Goal: Task Accomplishment & Management: Use online tool/utility

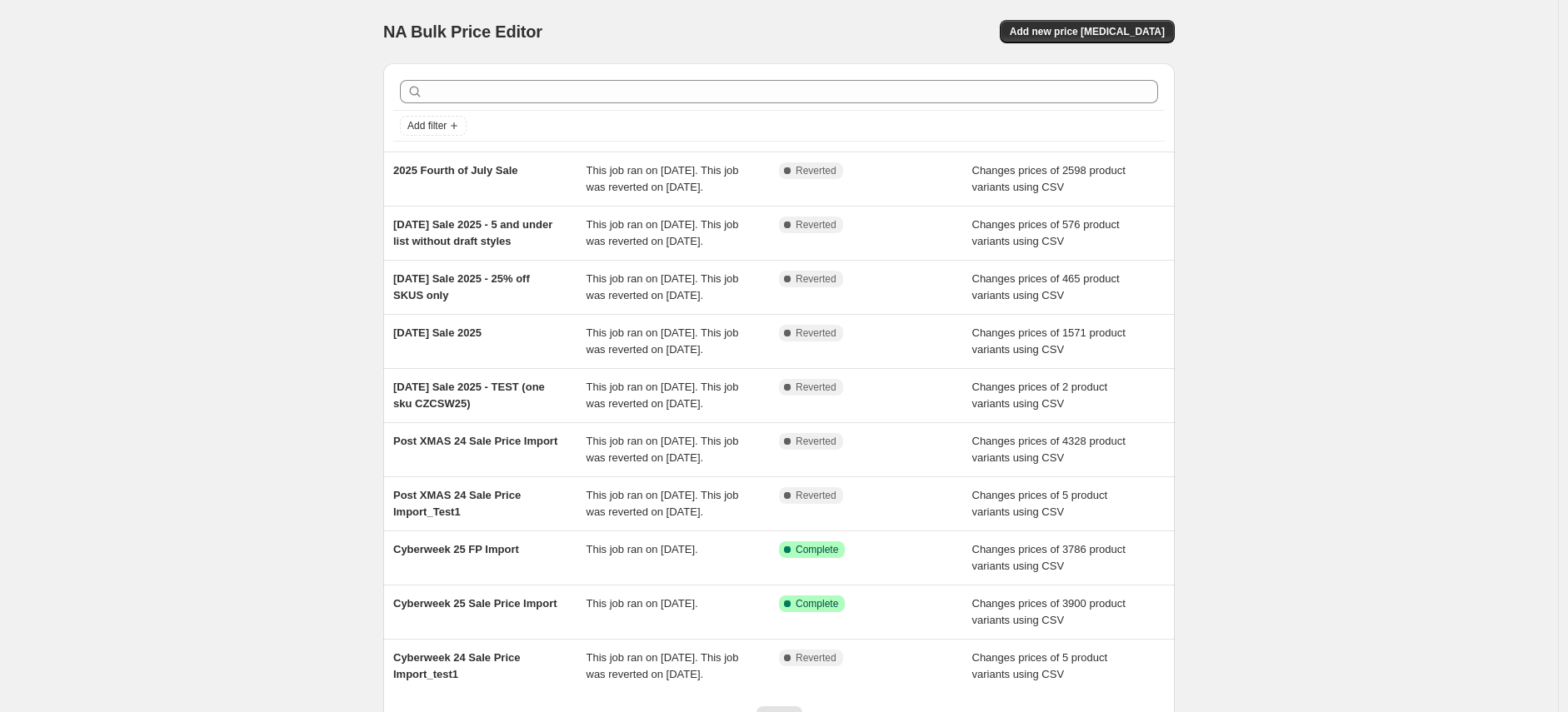
click at [1099, 32] on span "Add new price change job" at bounding box center [1087, 32] width 155 height 13
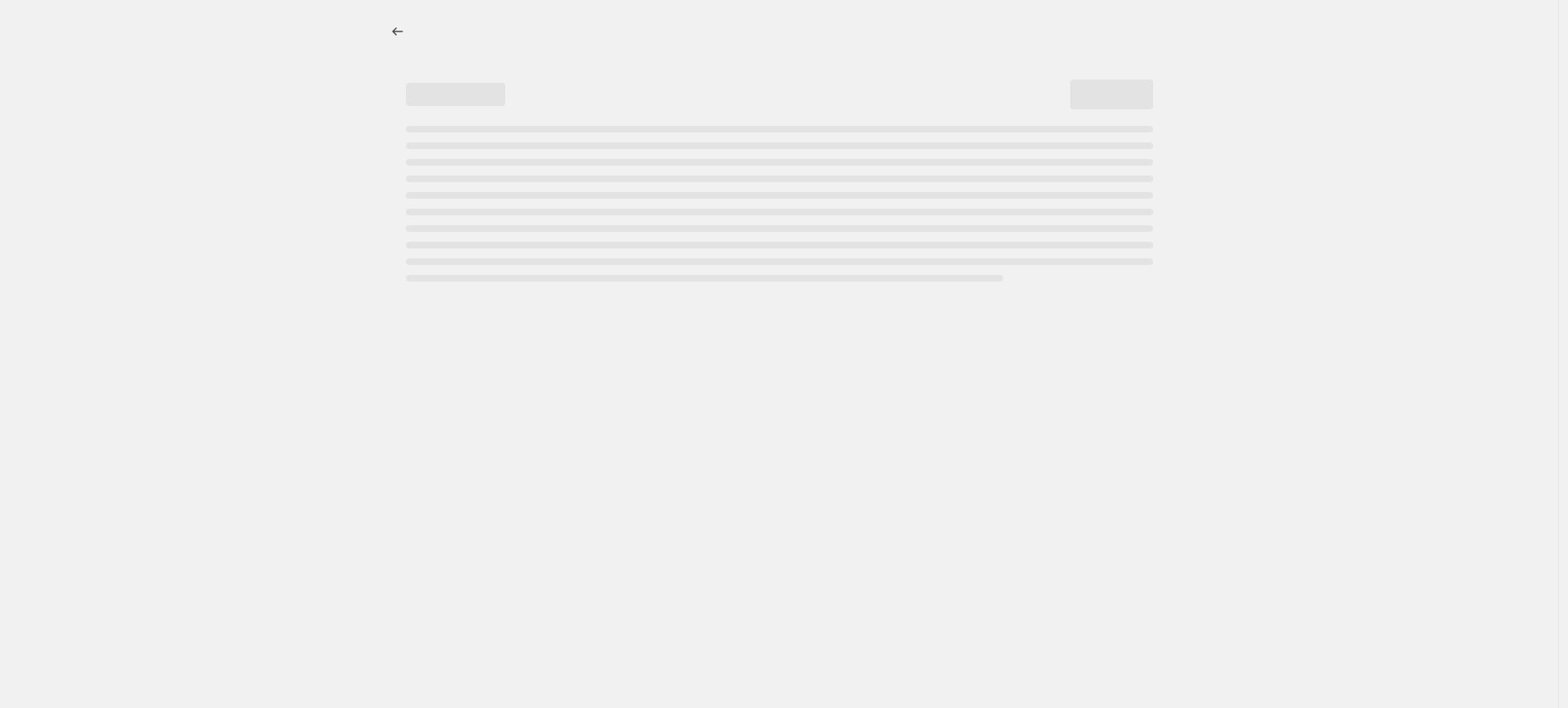
select select "percentage"
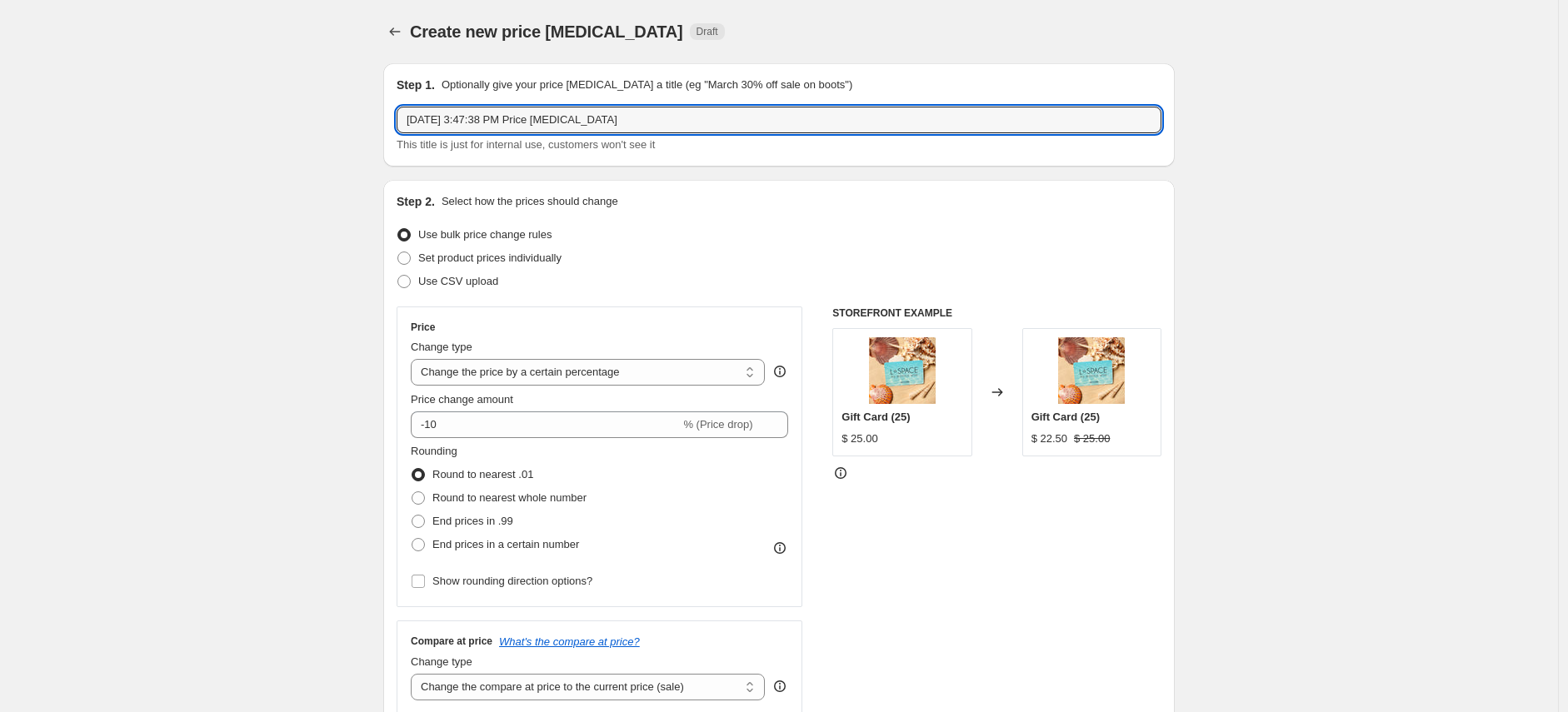
click at [535, 121] on input "Aug 26, 2025, 3:47:38 PM Price change job" at bounding box center [778, 120] width 765 height 26
click at [539, 122] on input "Aug 26, 2025, 3:47:38 PM Price change job" at bounding box center [778, 120] width 765 height 26
type input "Labor Day 2025 Sale"
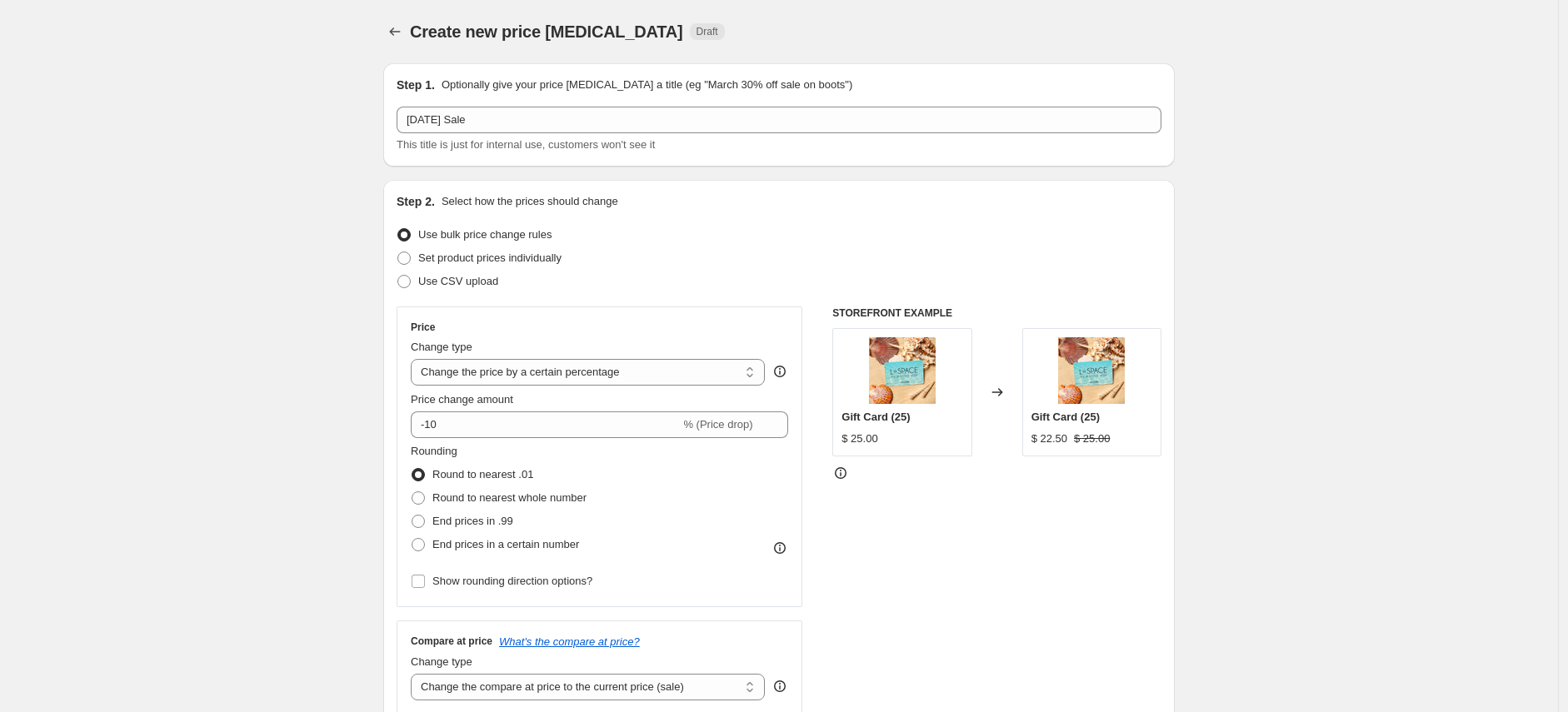
click at [445, 281] on span "Use CSV upload" at bounding box center [457, 281] width 80 height 12
click at [398, 275] on input "Use CSV upload" at bounding box center [397, 275] width 1 height 1
radio input "true"
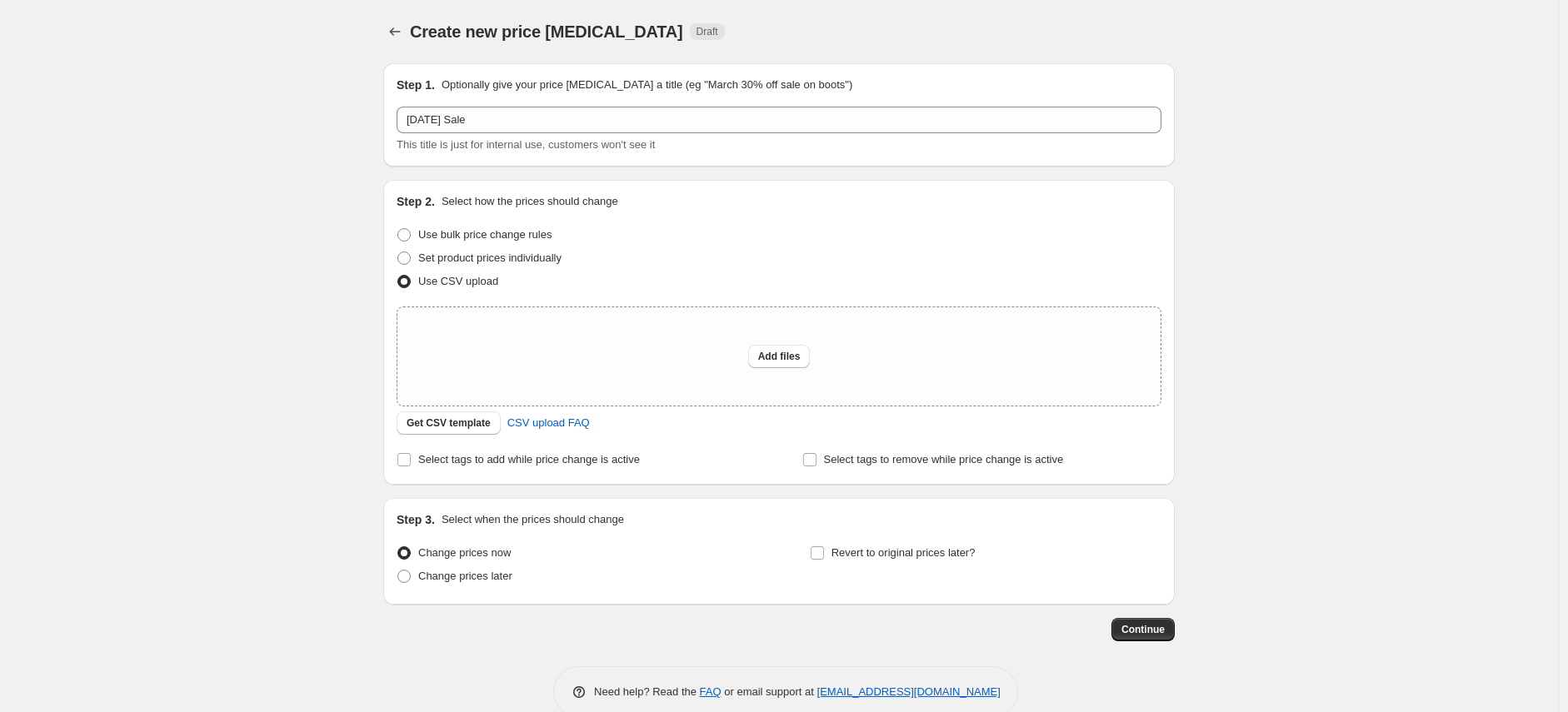
click at [451, 425] on span "Get CSV template" at bounding box center [448, 423] width 84 height 13
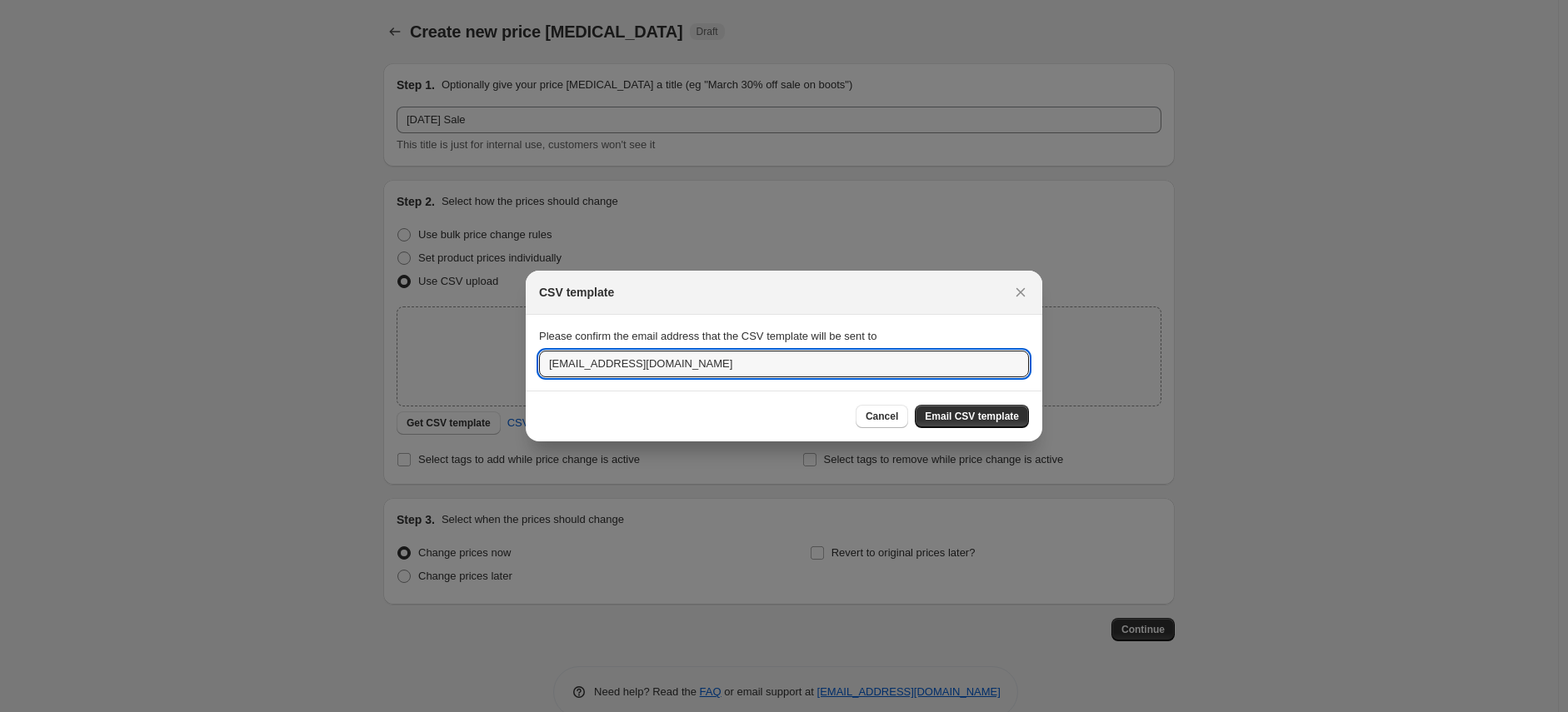
drag, startPoint x: 625, startPoint y: 365, endPoint x: 497, endPoint y: 367, distance: 128.0
type input "ben@lspace.com"
click at [951, 417] on span "Email CSV template" at bounding box center [972, 417] width 94 height 13
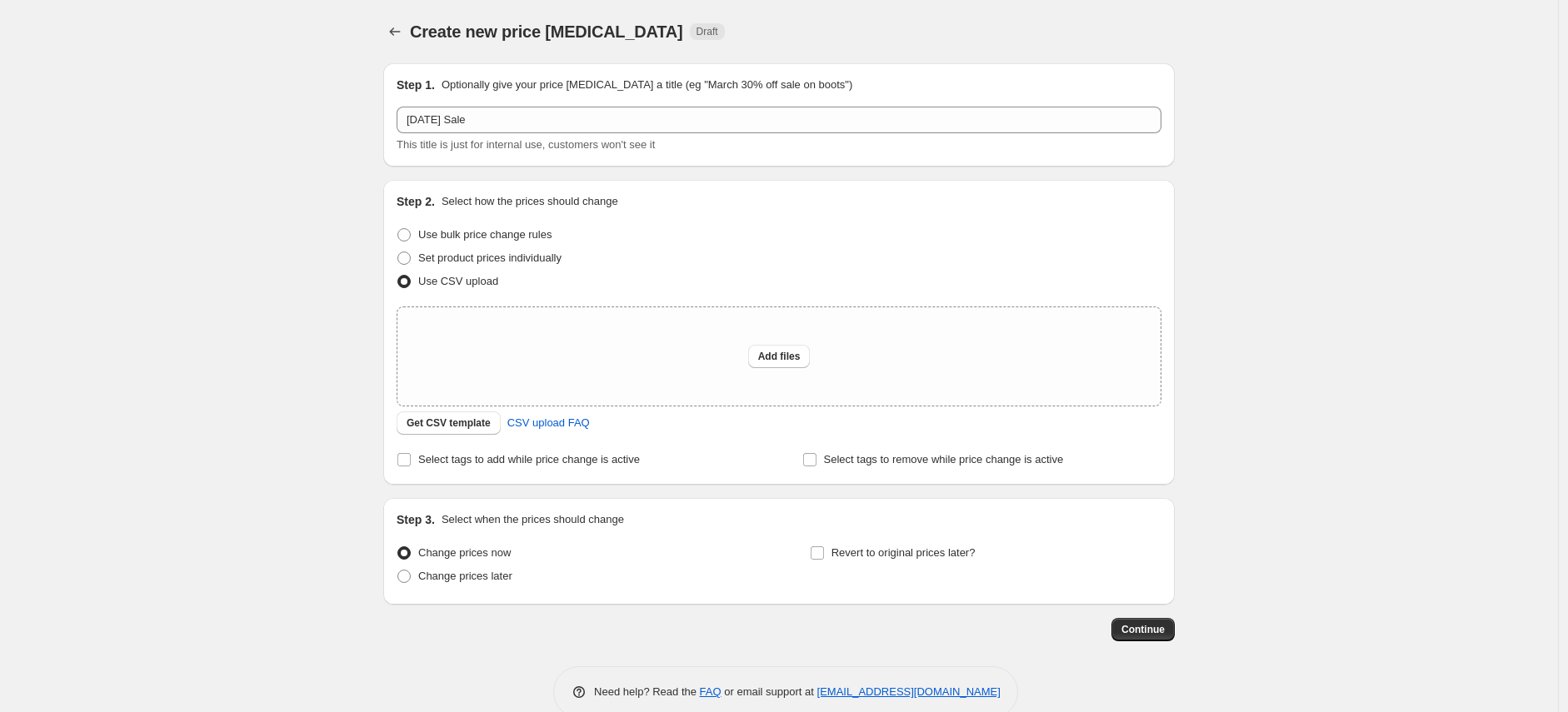
click at [496, 572] on span "Change prices later" at bounding box center [465, 575] width 94 height 12
click at [398, 571] on input "Change prices later" at bounding box center [397, 570] width 1 height 1
radio input "true"
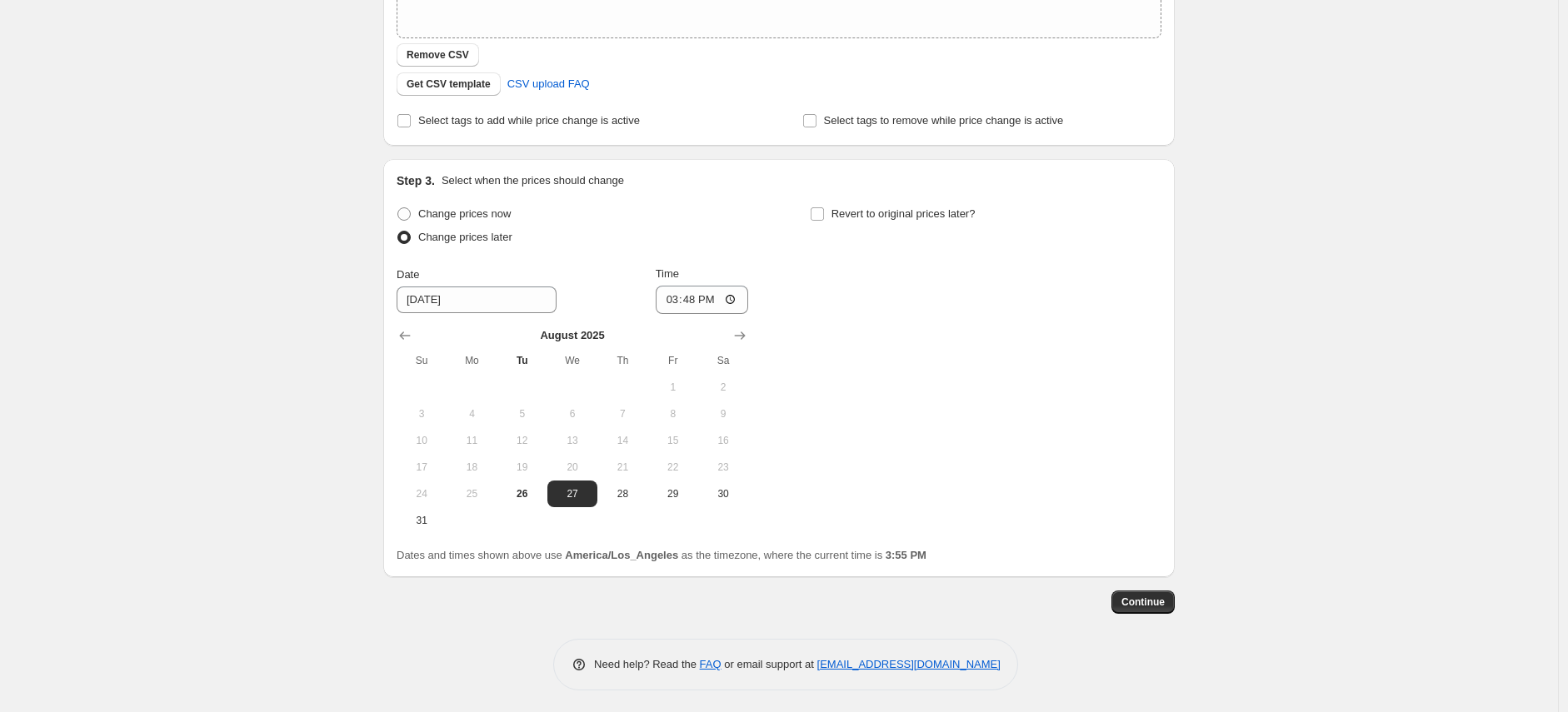
scroll to position [370, 0]
click at [439, 293] on input "8/27/2025" at bounding box center [476, 298] width 160 height 26
click at [463, 293] on input "8/27/2025" at bounding box center [476, 298] width 160 height 26
click at [431, 298] on input "8/27/2025" at bounding box center [476, 298] width 160 height 26
type input "8/28/2025"
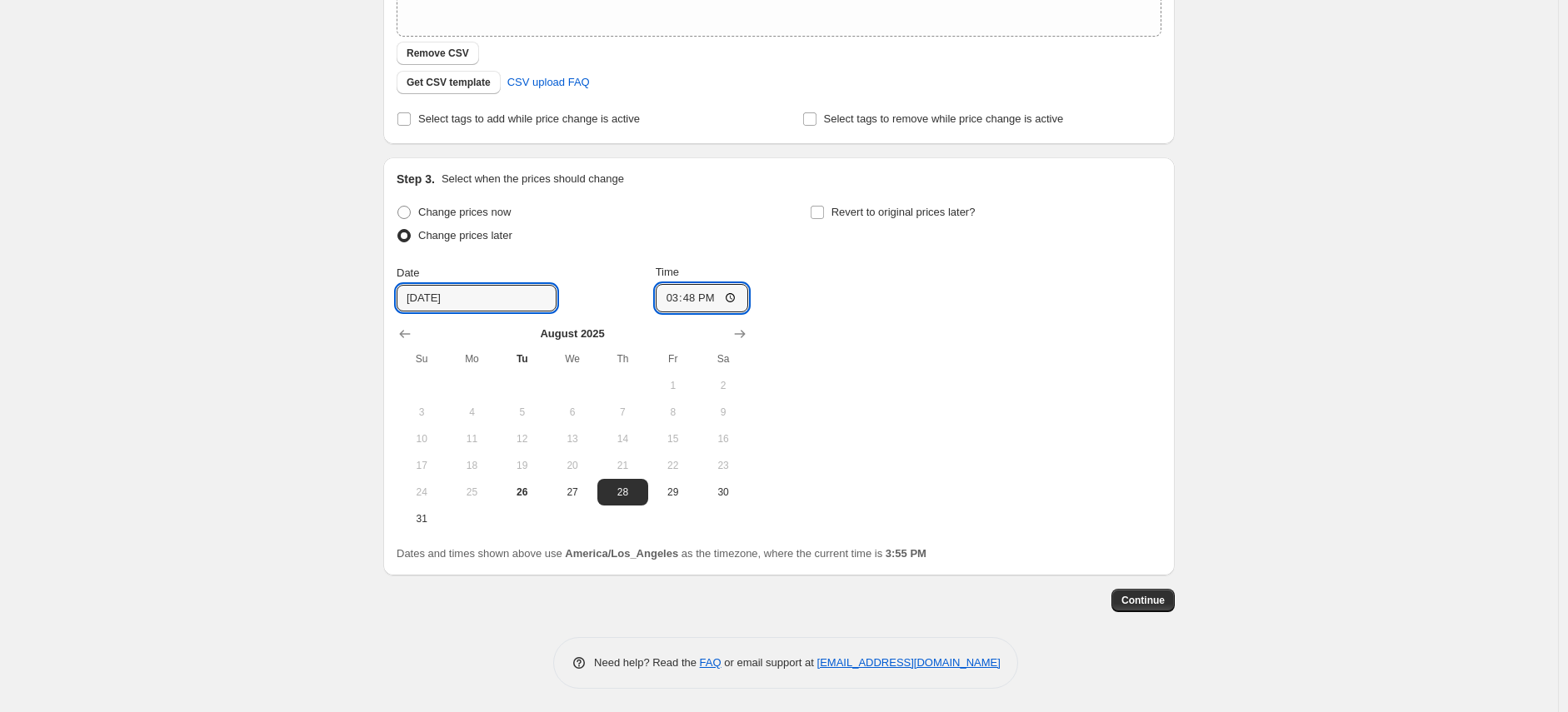
click at [733, 290] on input "15:48" at bounding box center [701, 298] width 93 height 28
type input "07:00"
click at [904, 356] on div "Change prices now Change prices later Date 8/28/2025 Time 07:00 August 2025 Su …" at bounding box center [778, 367] width 765 height 332
click at [824, 207] on input "Revert to original prices later?" at bounding box center [817, 212] width 13 height 13
checkbox input "true"
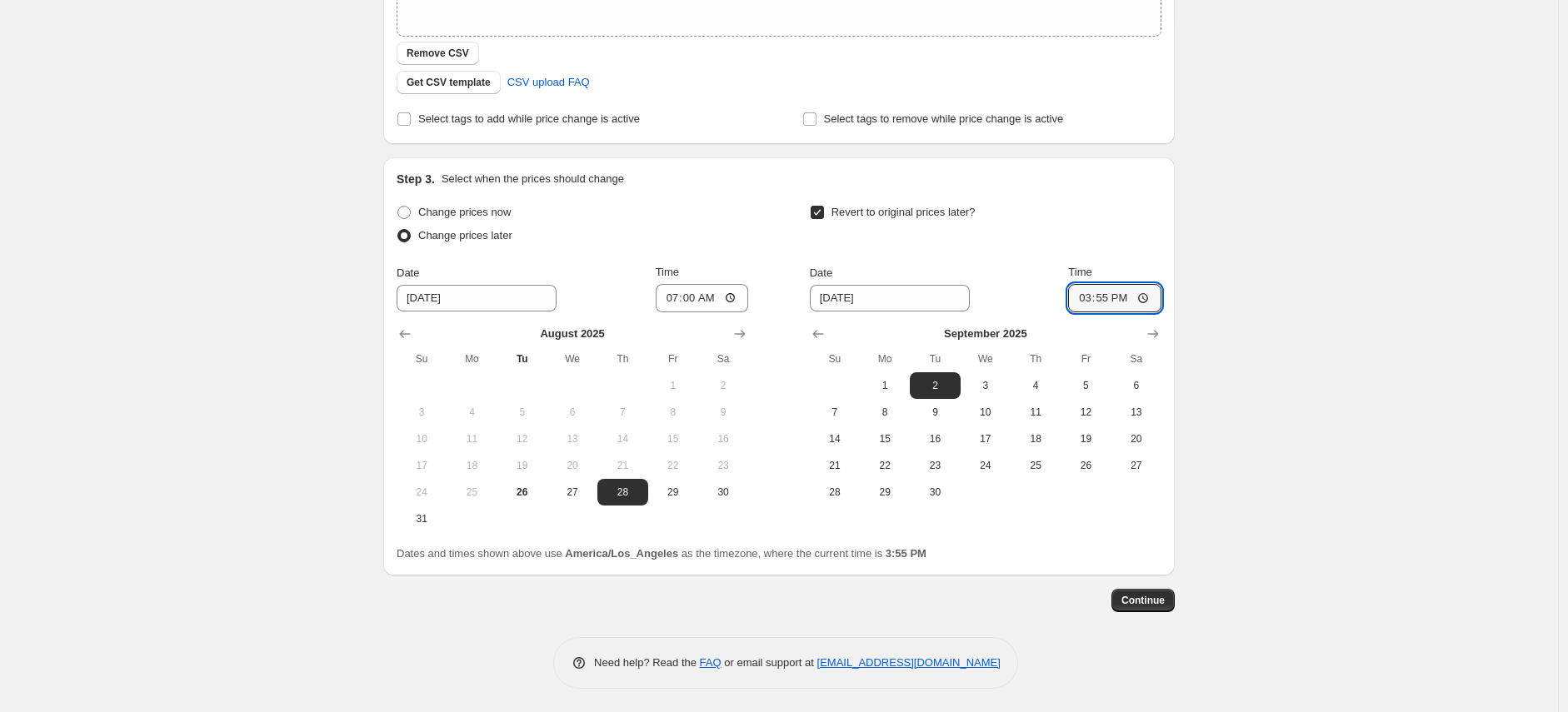
click at [1095, 297] on input "15:55" at bounding box center [1114, 298] width 93 height 28
click at [1089, 297] on input "15:55" at bounding box center [1114, 298] width 93 height 28
click at [1152, 298] on input "15:55" at bounding box center [1114, 298] width 93 height 28
type input "09:00"
click at [1292, 354] on div "Create new price change job. This page is ready Create new price change job Dra…" at bounding box center [779, 172] width 1558 height 1084
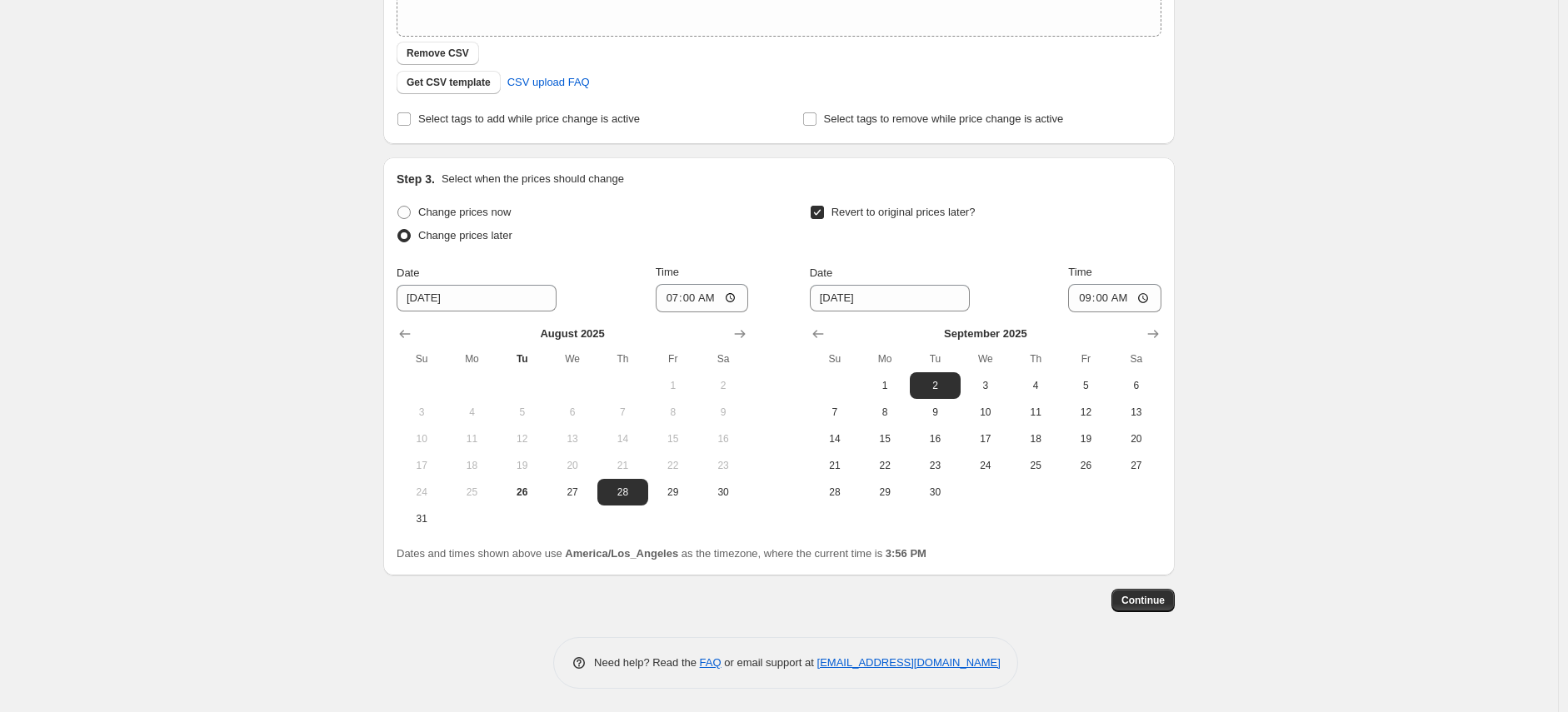
click at [401, 121] on span at bounding box center [404, 119] width 15 height 15
click at [401, 121] on input "Select tags to add while price change is active" at bounding box center [404, 119] width 13 height 13
checkbox input "true"
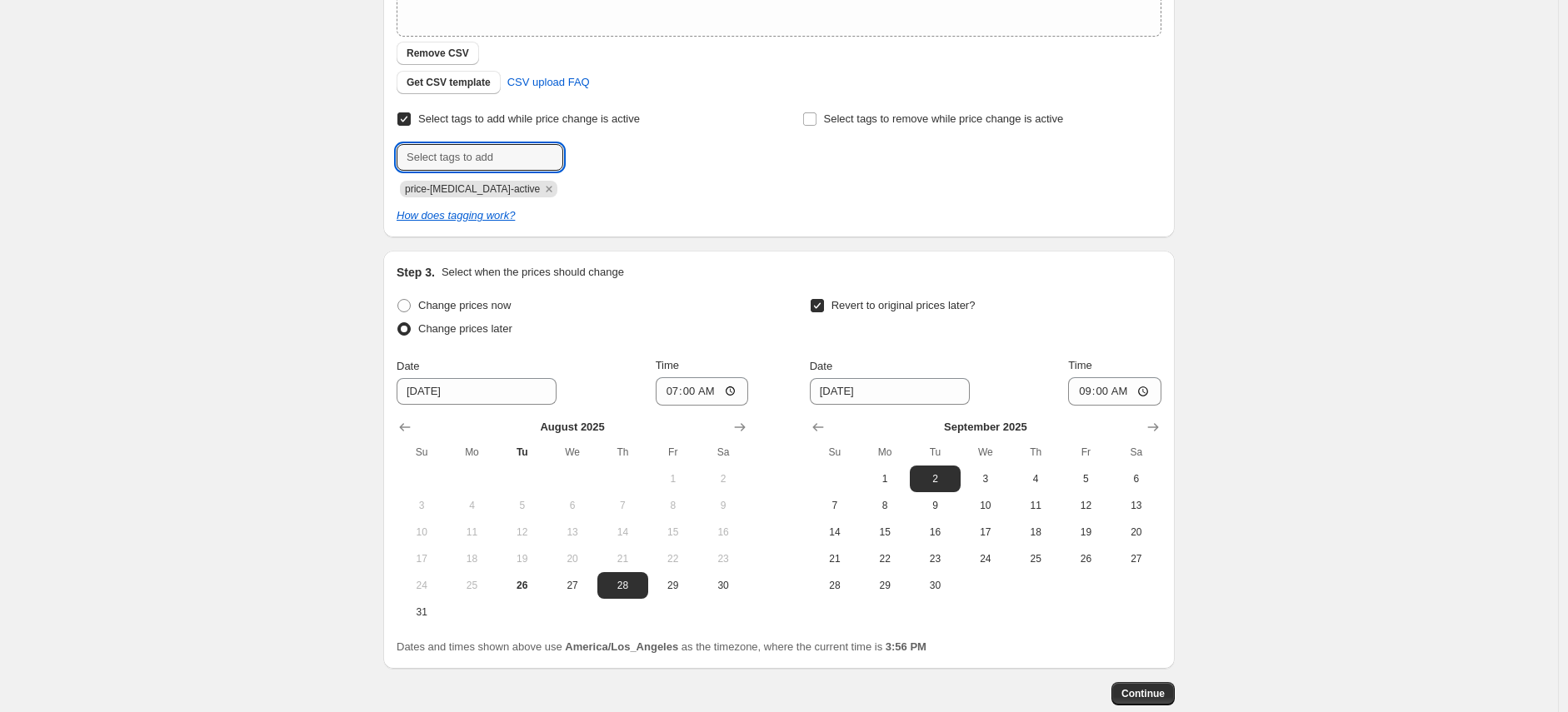
click at [447, 157] on input "text" at bounding box center [479, 157] width 167 height 26
type input "sale"
paste input "sale-collection"
type input "sale-collection"
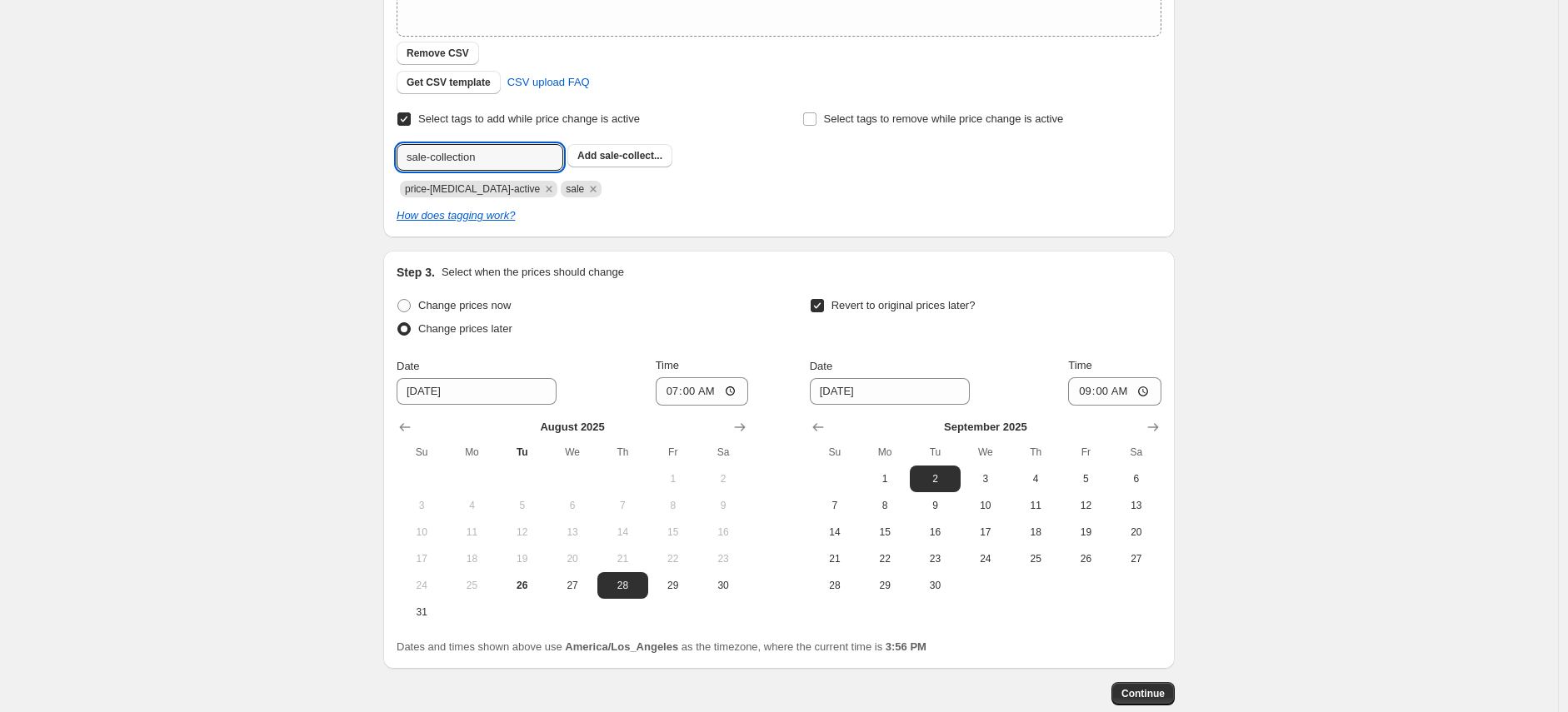
click at [546, 187] on icon "Remove price-change-job-active" at bounding box center [549, 189] width 6 height 6
click at [1149, 692] on span "Continue" at bounding box center [1143, 694] width 43 height 13
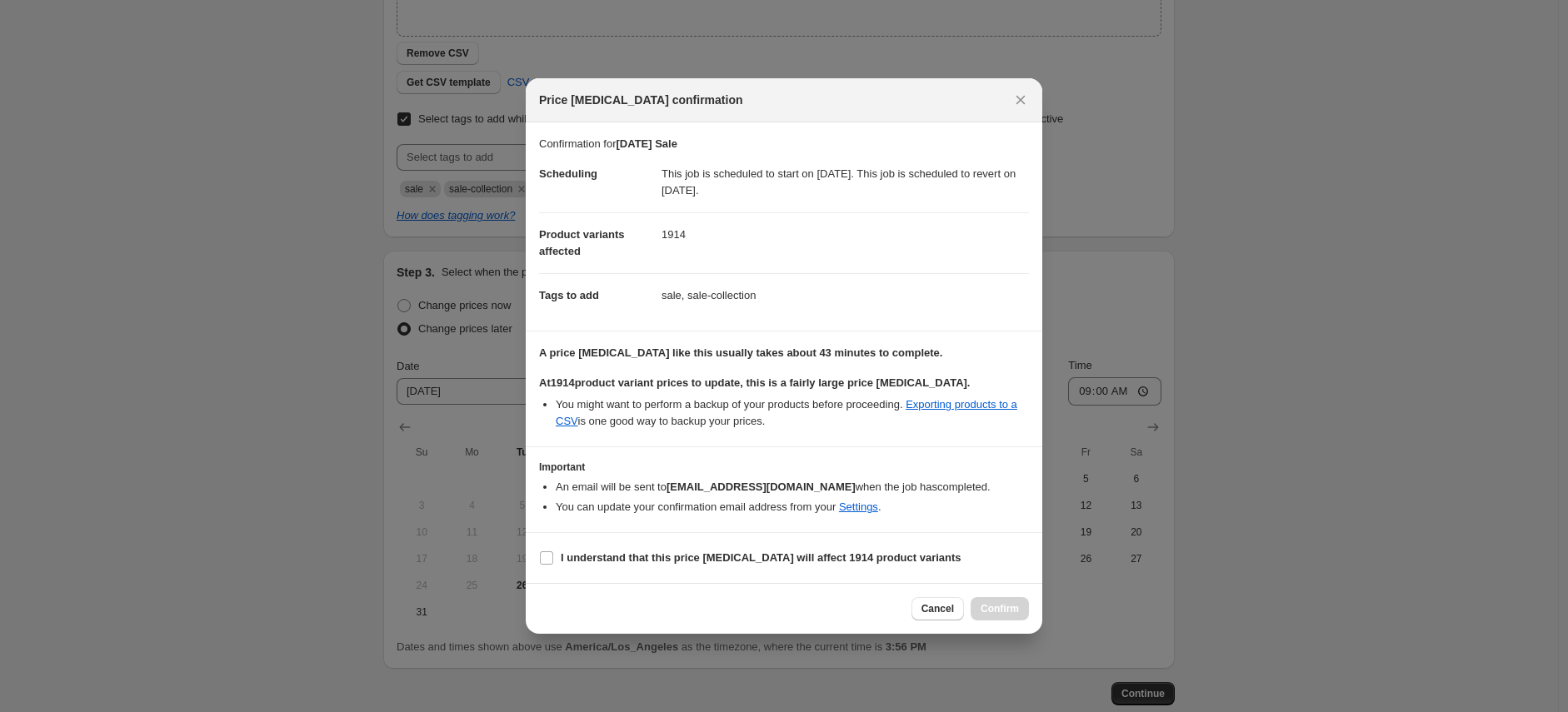
click at [551, 556] on input "I understand that this price change job will affect 1914 product variants" at bounding box center [546, 558] width 13 height 13
checkbox input "true"
click at [989, 611] on span "Confirm" at bounding box center [999, 609] width 39 height 13
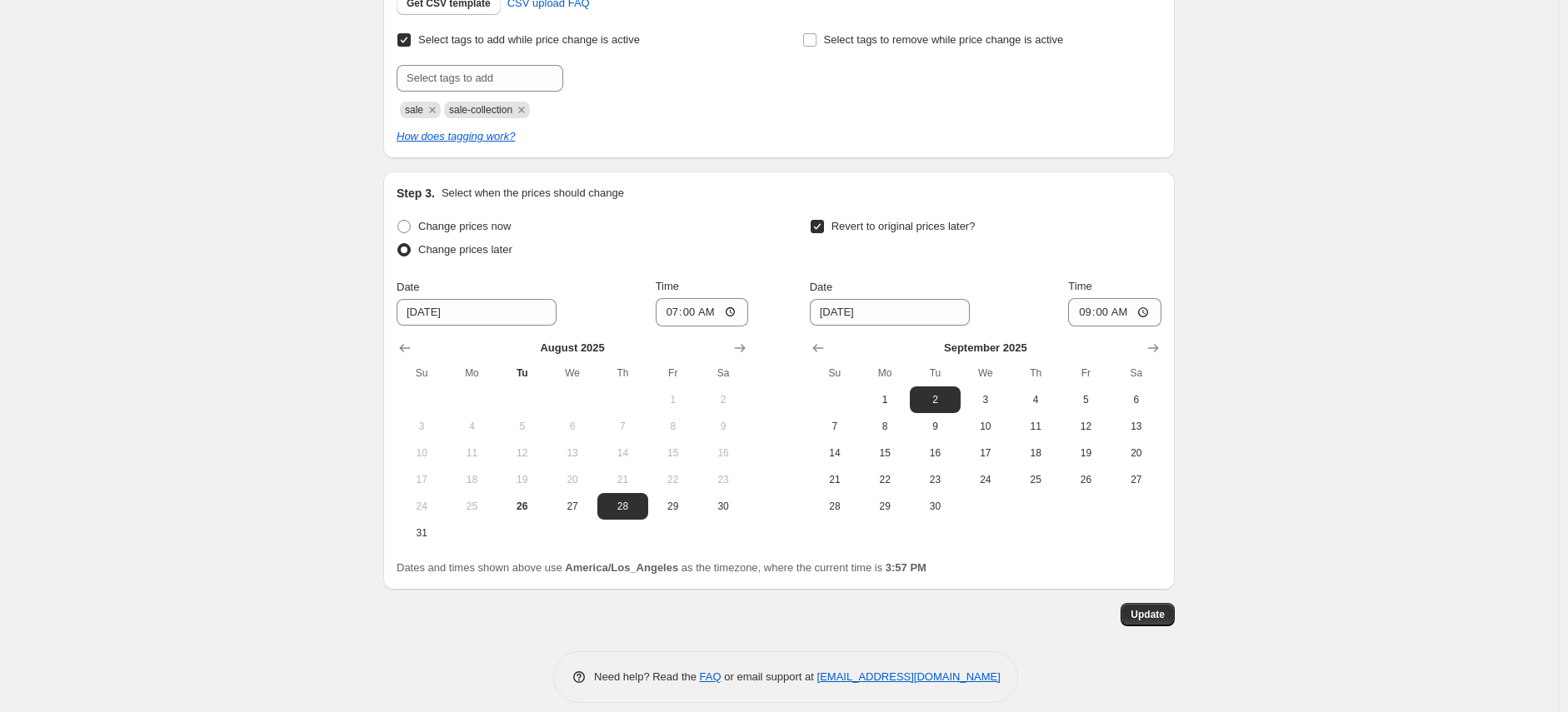
scroll to position [565, 0]
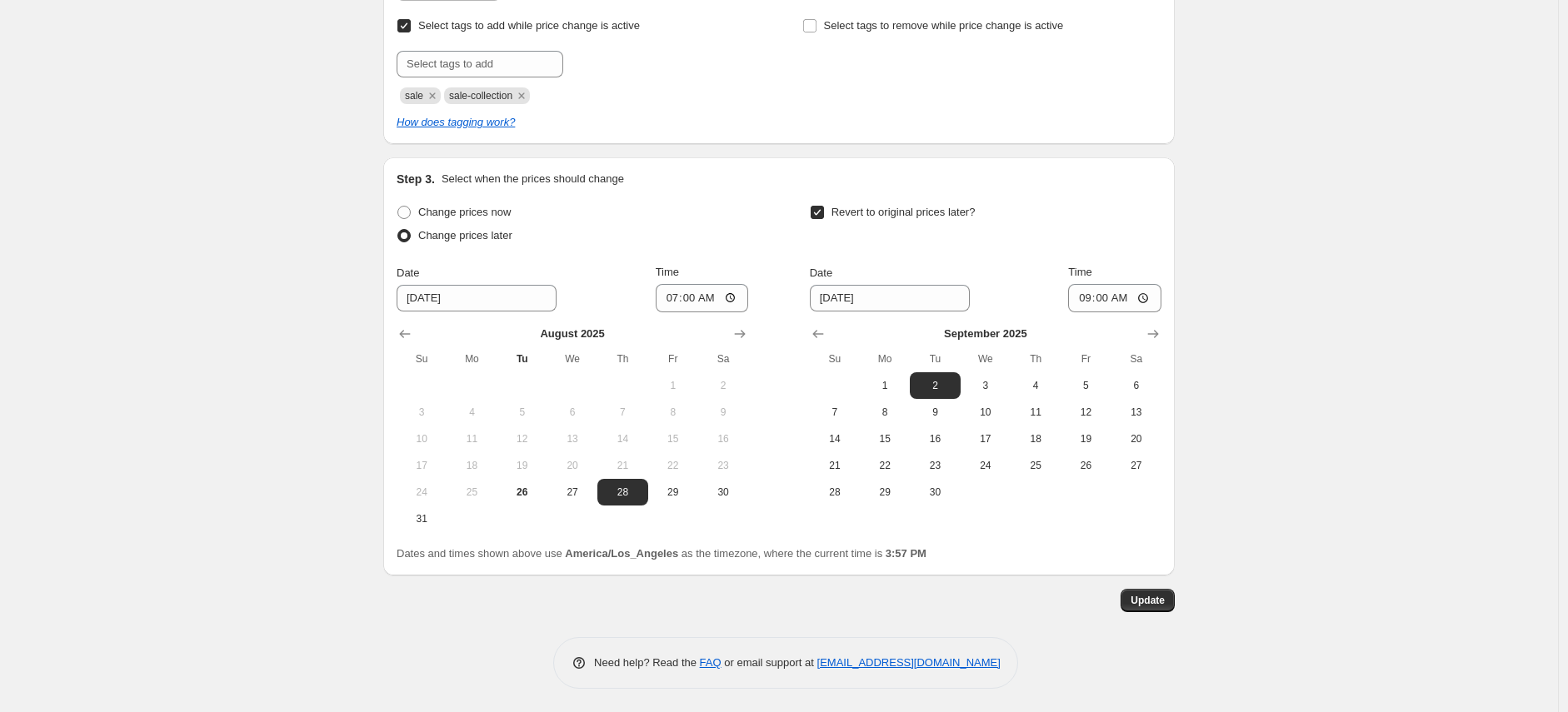
click at [1151, 597] on span "Update" at bounding box center [1147, 601] width 34 height 13
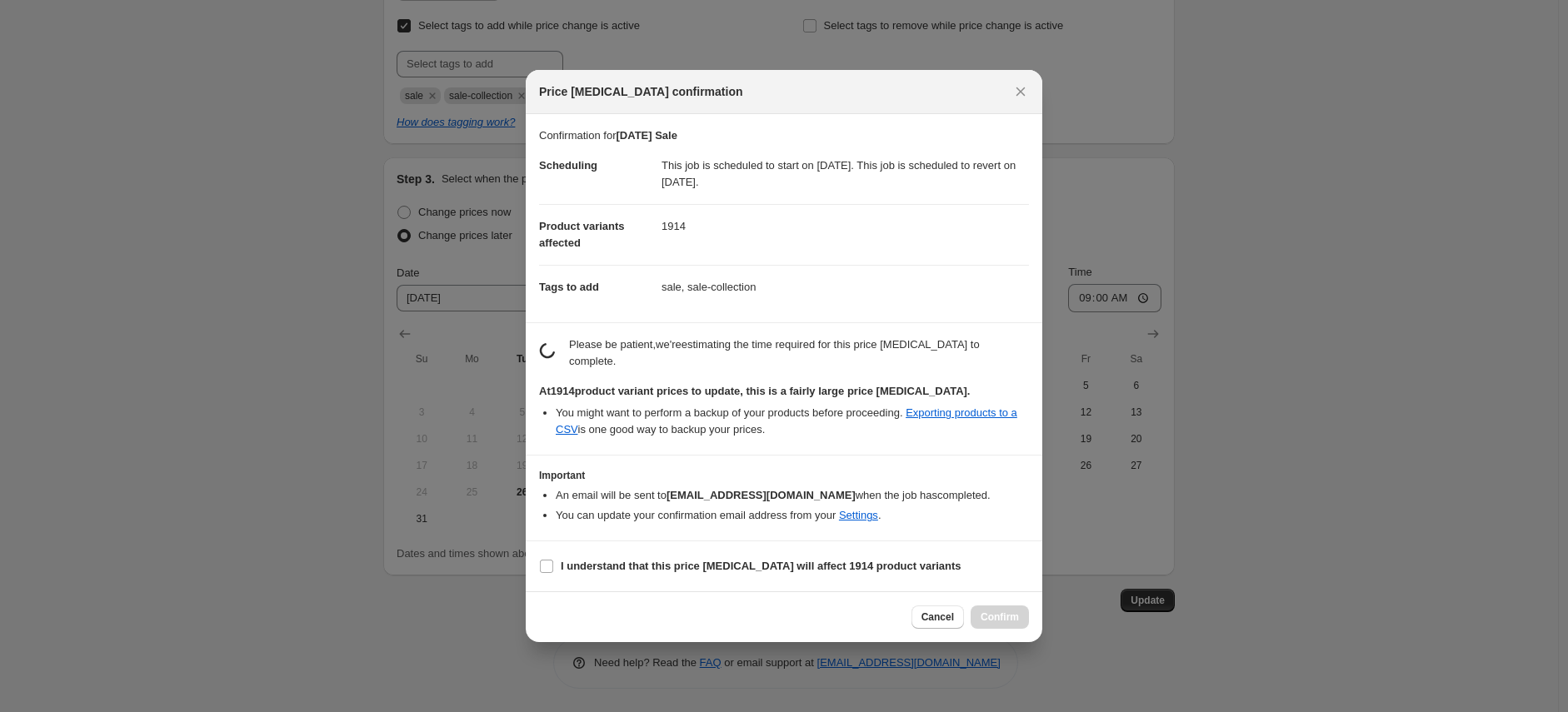
scroll to position [0, 0]
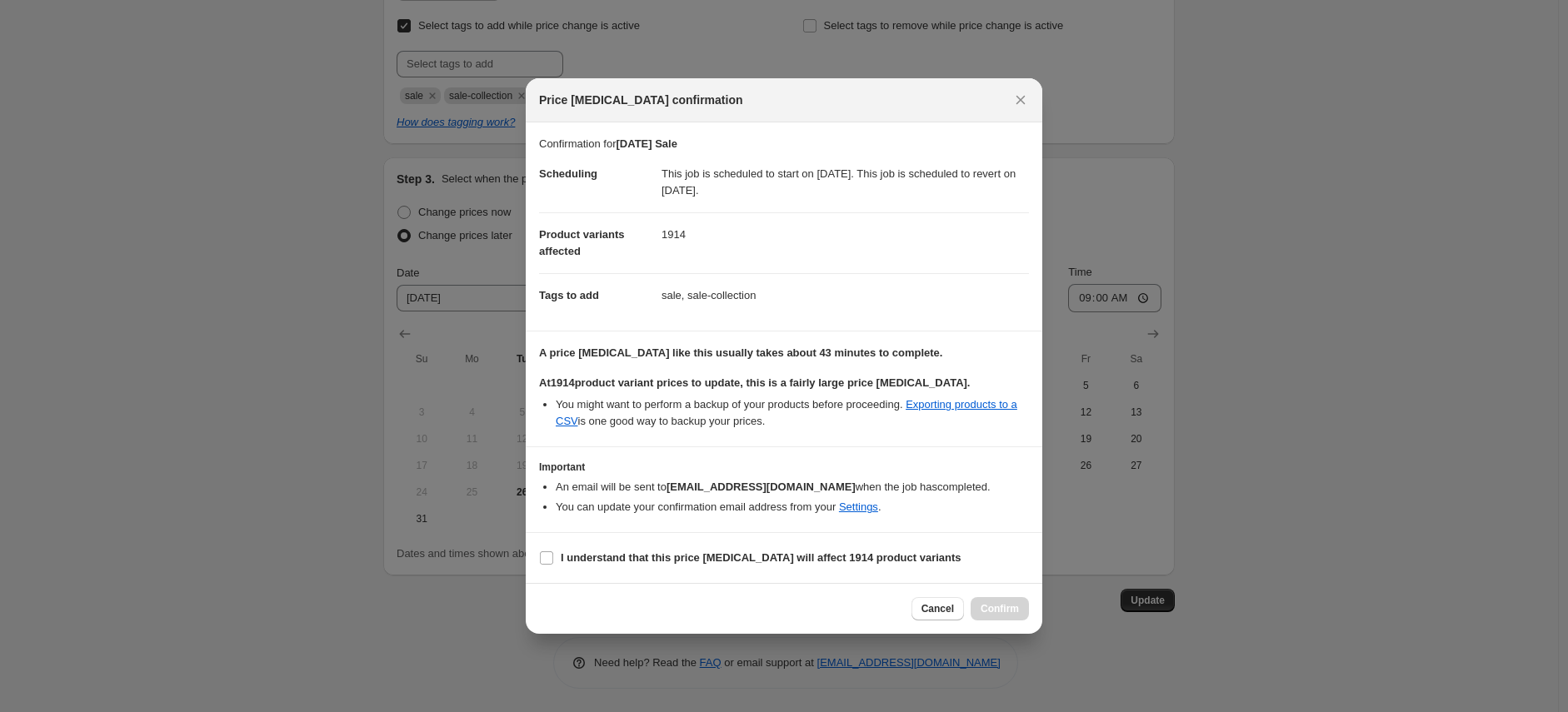
click at [1018, 98] on icon "Close" at bounding box center [1021, 100] width 9 height 9
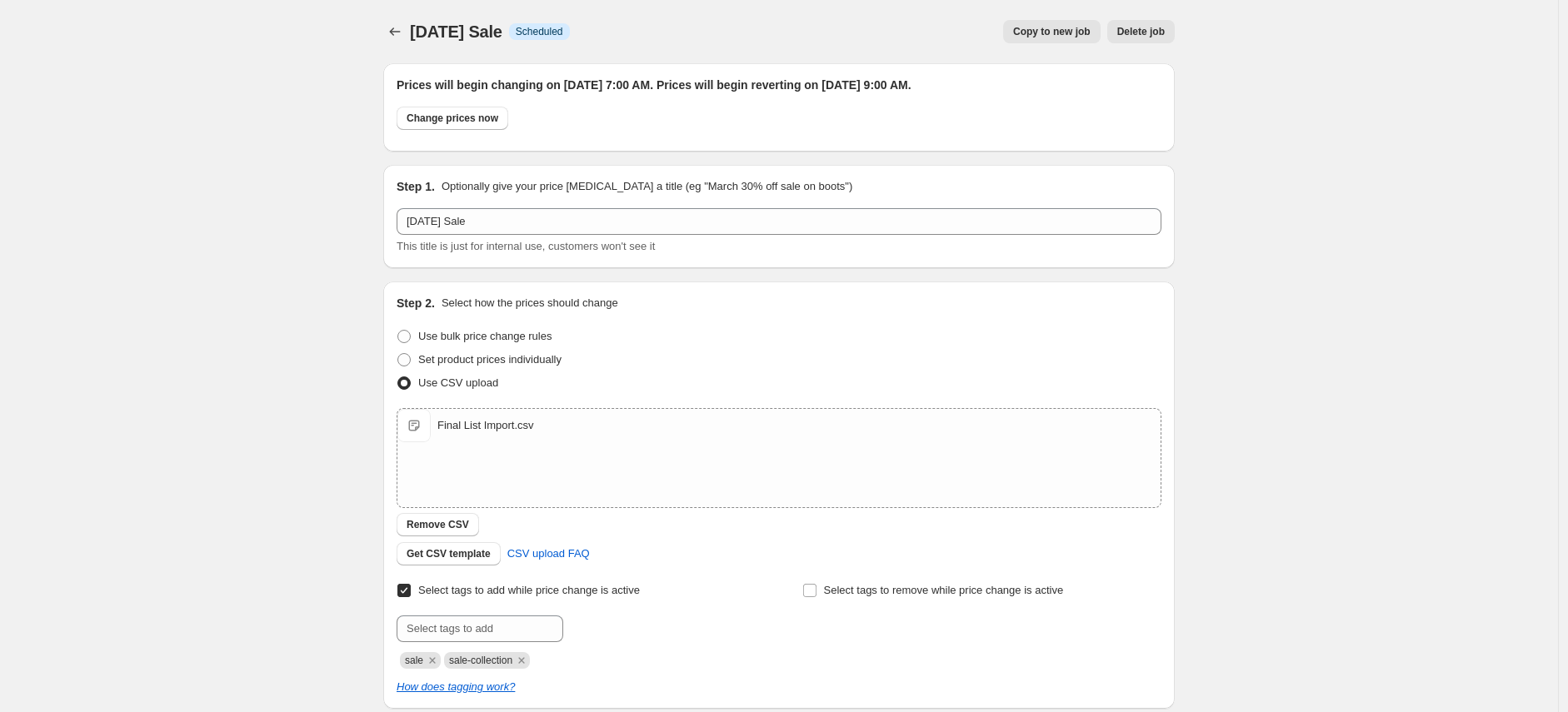
click at [397, 32] on icon "Price change jobs" at bounding box center [395, 32] width 17 height 17
